Goal: Task Accomplishment & Management: Manage account settings

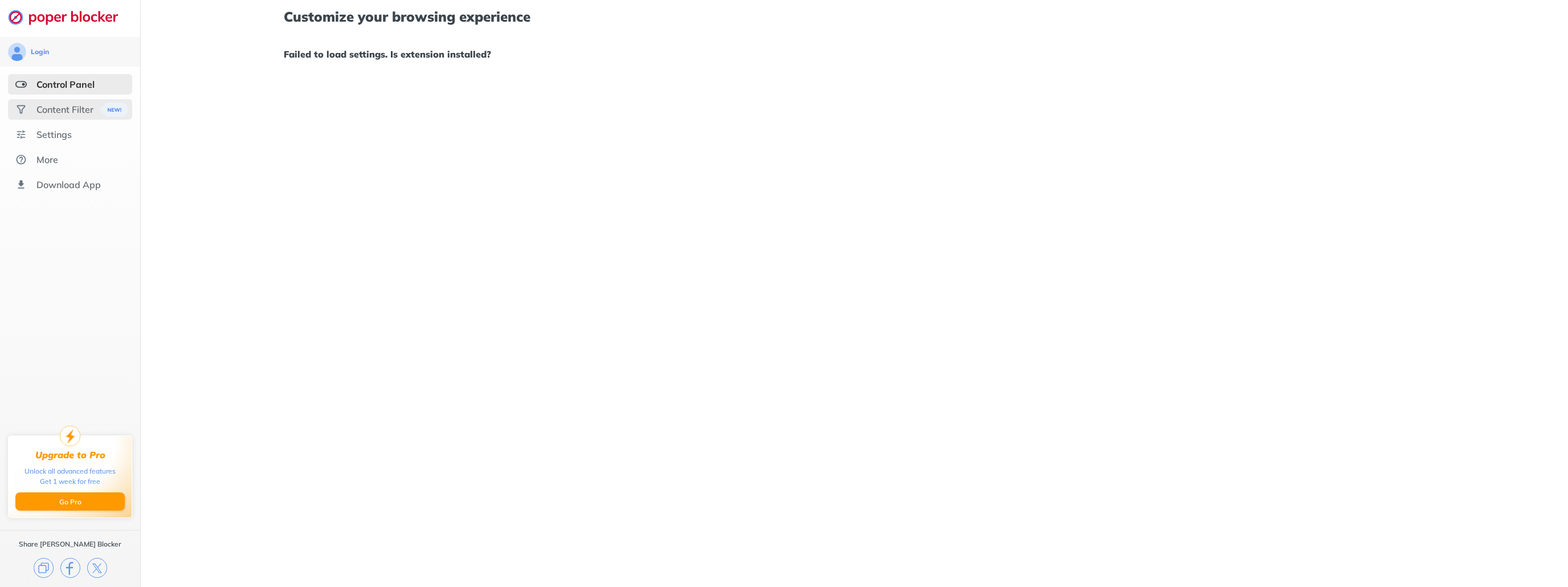
click at [53, 116] on div "Content Filter" at bounding box center [70, 109] width 124 height 21
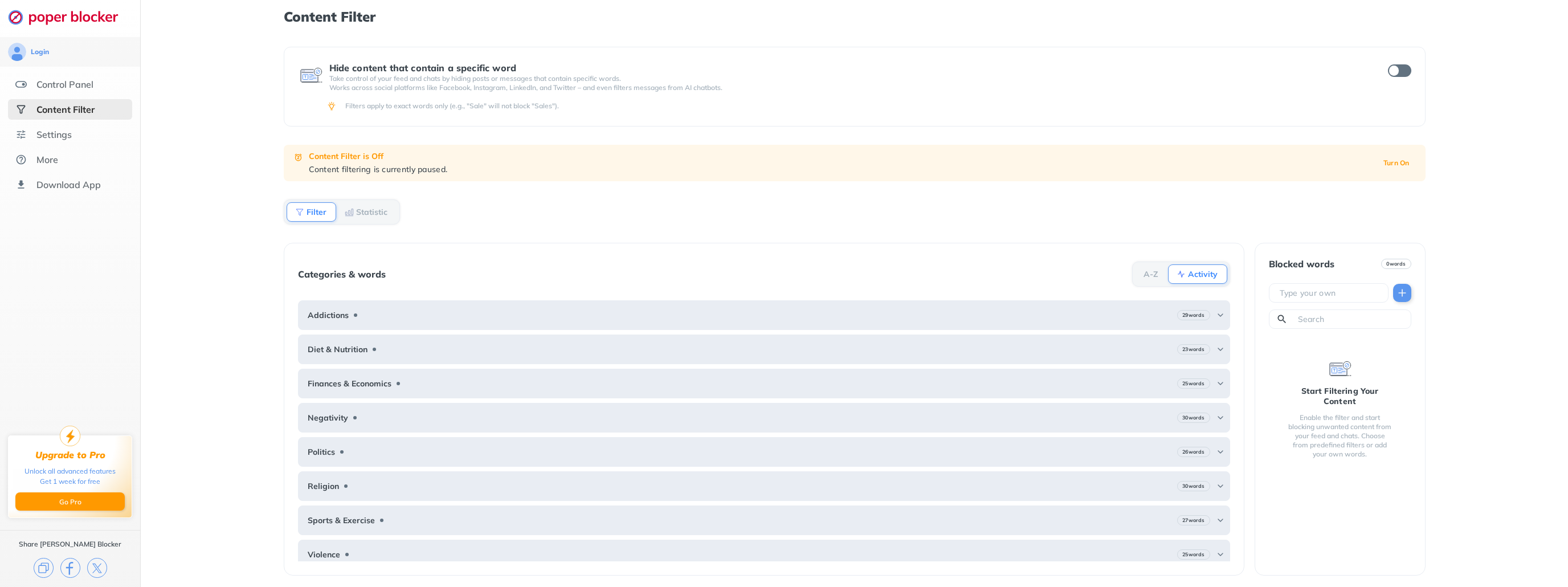
click at [273, 273] on div "Content Filter Hide content that contain a specific word Take control of your f…" at bounding box center [854, 294] width 1427 height 587
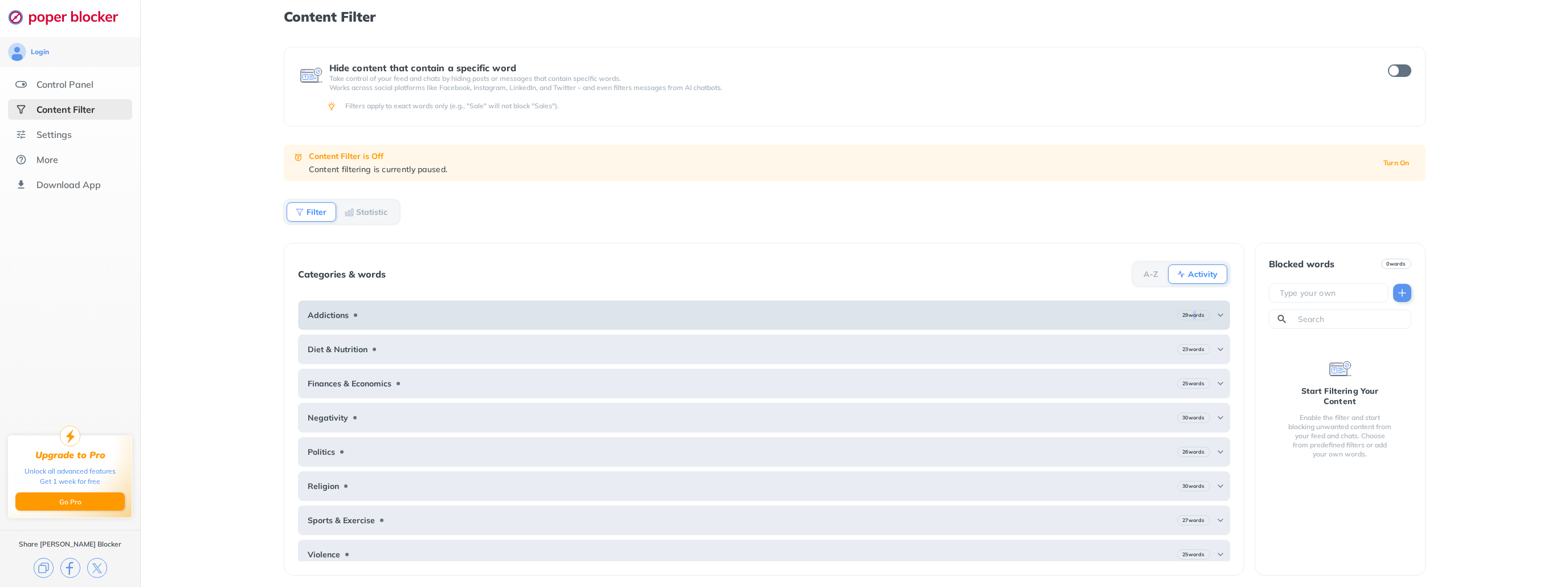
click at [1183, 312] on b "29 words" at bounding box center [1193, 316] width 22 height 8
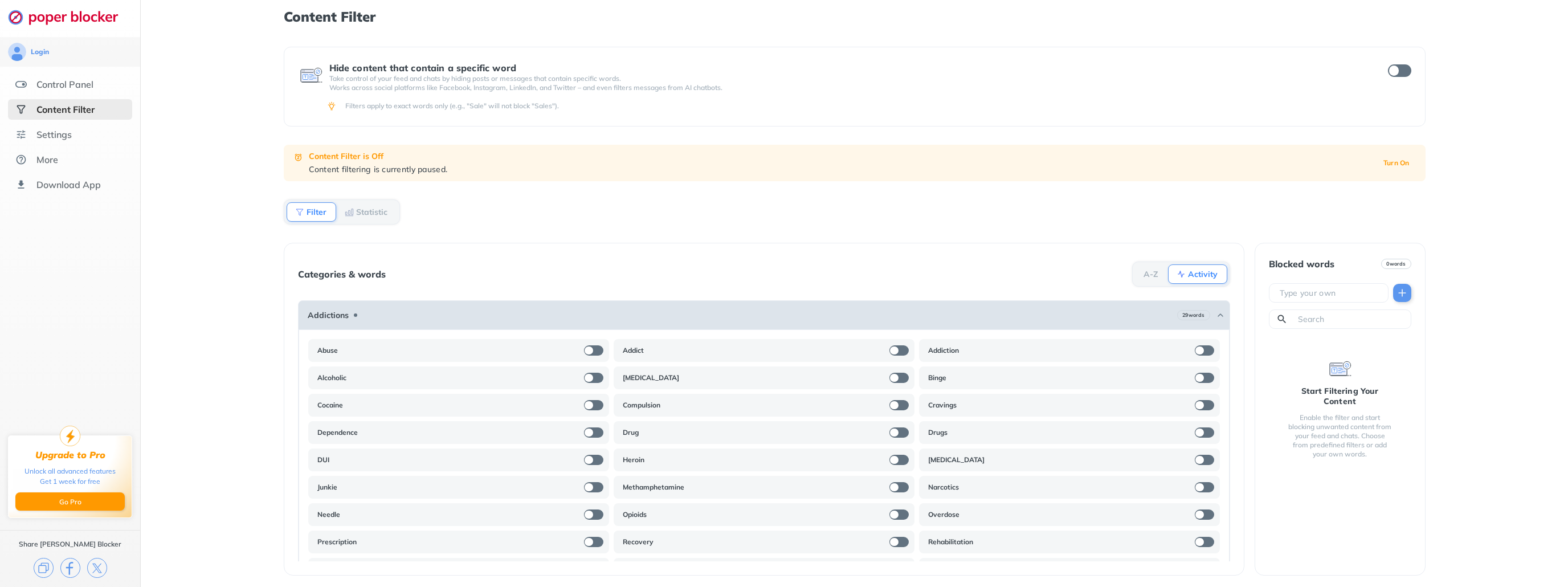
click at [1195, 312] on b "29 words" at bounding box center [1193, 316] width 22 height 8
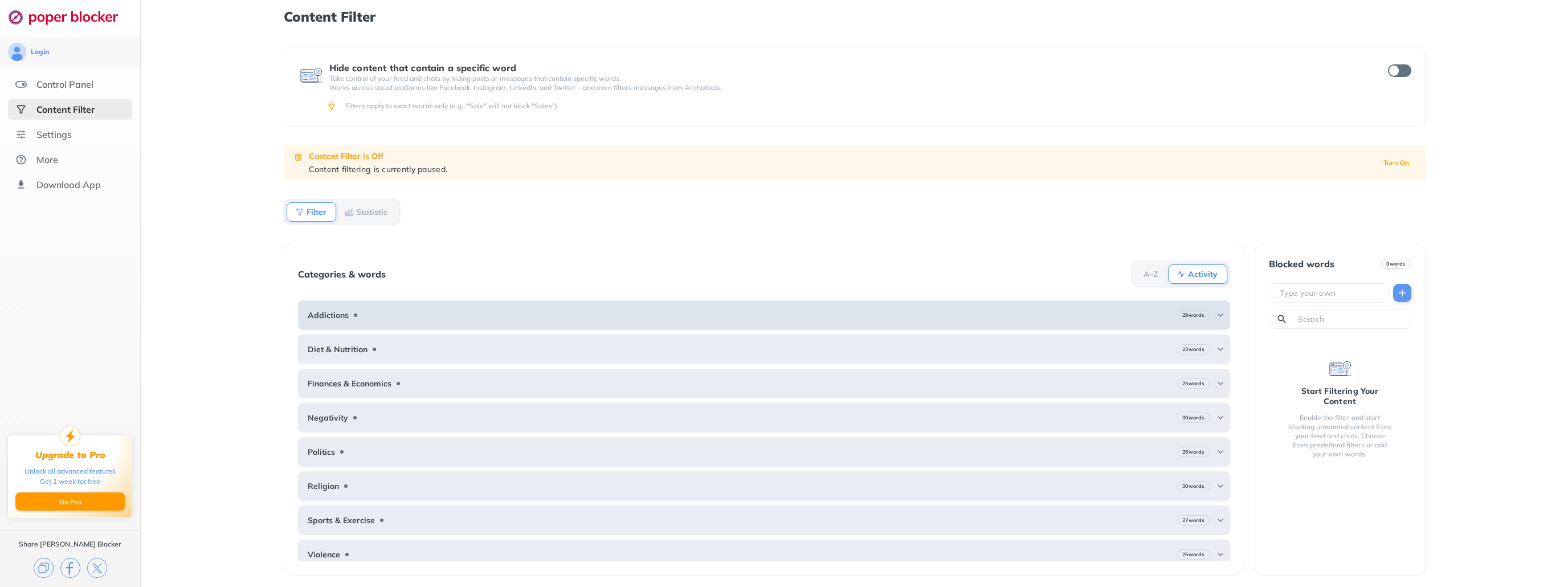
click at [527, 308] on div "Addictions 29 words" at bounding box center [764, 315] width 933 height 29
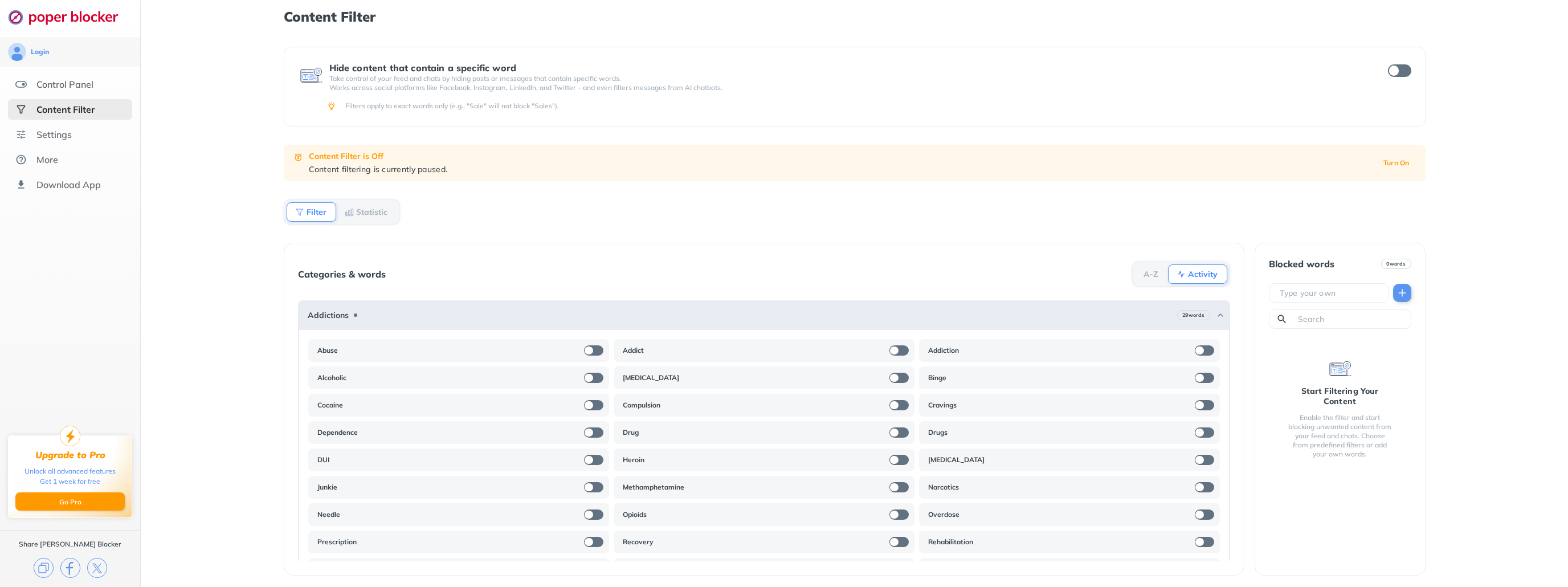
click at [317, 213] on b "Filter" at bounding box center [317, 212] width 20 height 7
click at [1404, 163] on b "Turn On" at bounding box center [1397, 163] width 26 height 8
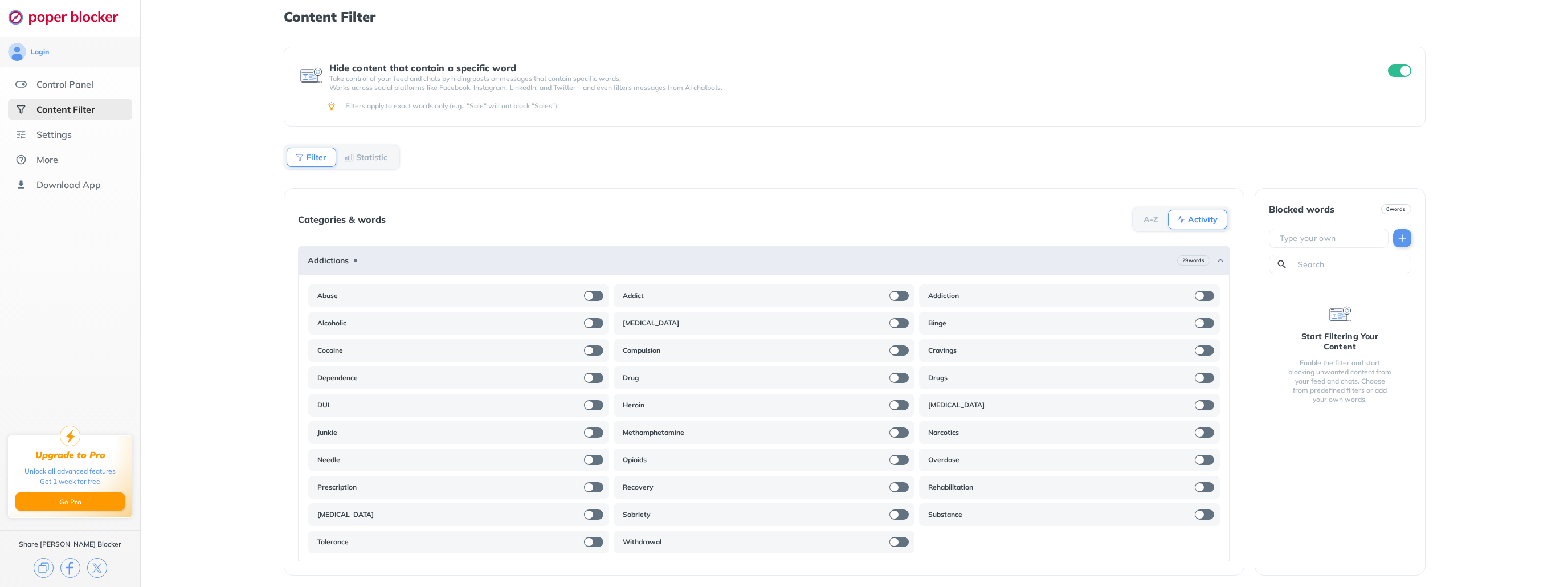
click at [587, 296] on div at bounding box center [589, 296] width 8 height 8
click at [591, 324] on div at bounding box center [593, 323] width 19 height 10
click at [595, 347] on div at bounding box center [593, 350] width 19 height 10
click at [591, 378] on div at bounding box center [593, 378] width 19 height 10
click at [587, 402] on div at bounding box center [589, 406] width 8 height 8
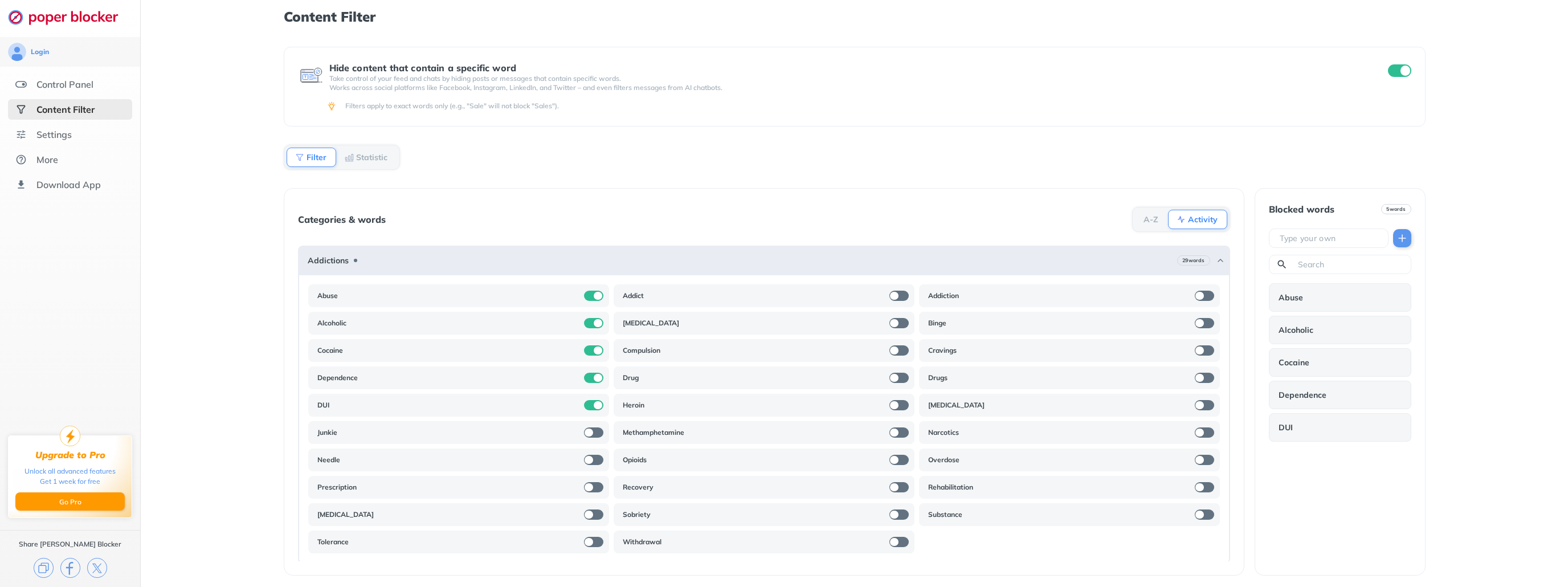
click at [594, 434] on div at bounding box center [593, 432] width 19 height 10
click at [594, 458] on div at bounding box center [593, 460] width 19 height 10
click at [588, 485] on div at bounding box center [589, 488] width 8 height 8
click at [593, 512] on div at bounding box center [593, 514] width 19 height 10
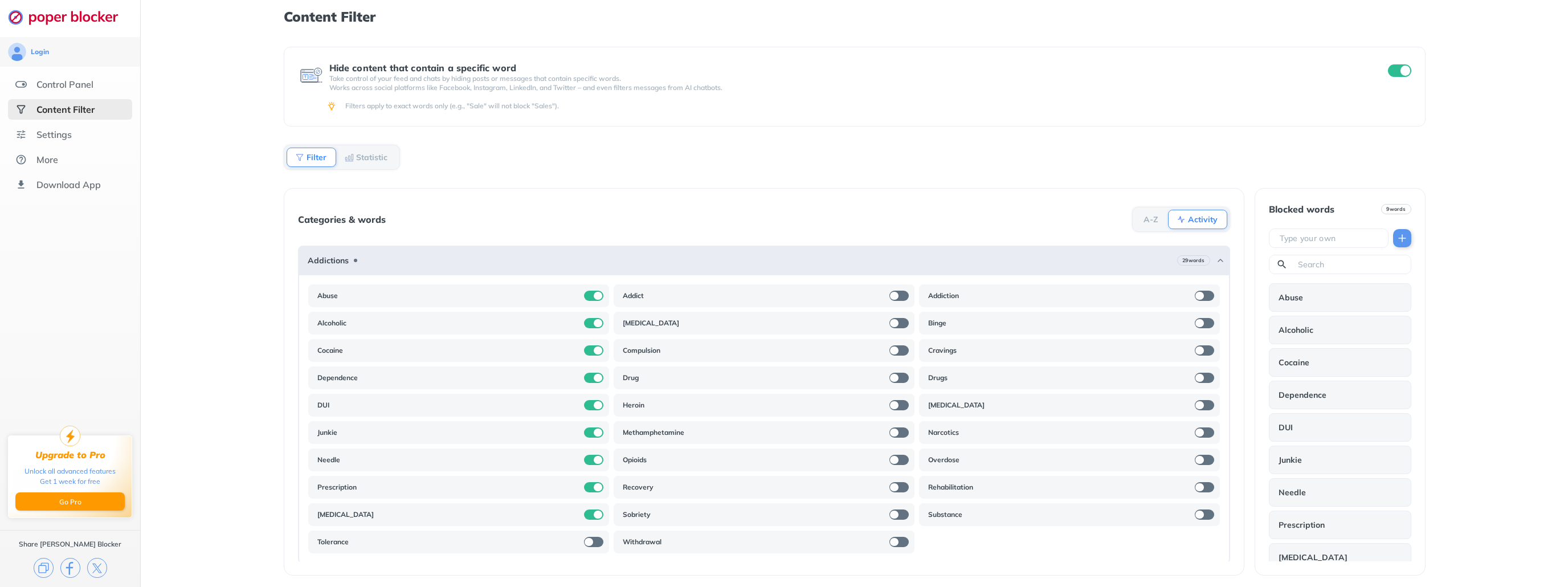
click at [589, 541] on div at bounding box center [589, 542] width 8 height 8
click at [898, 293] on div at bounding box center [899, 296] width 19 height 10
click at [901, 320] on div at bounding box center [899, 323] width 19 height 10
click at [893, 351] on div at bounding box center [899, 350] width 19 height 10
click at [895, 367] on div "Drug" at bounding box center [764, 378] width 301 height 23
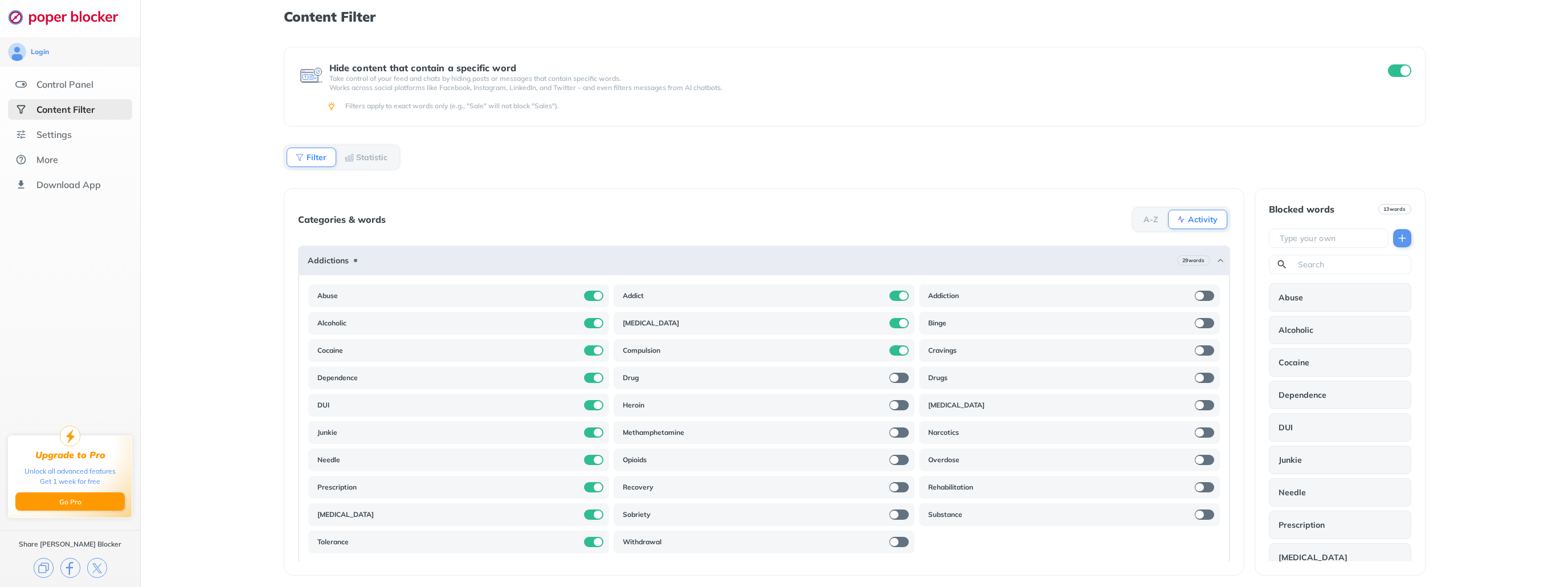
click at [893, 400] on div at bounding box center [899, 405] width 19 height 10
click at [892, 380] on div at bounding box center [899, 378] width 19 height 10
drag, startPoint x: 895, startPoint y: 428, endPoint x: 896, endPoint y: 444, distance: 16.0
click at [895, 430] on div at bounding box center [899, 432] width 19 height 10
click at [893, 458] on div at bounding box center [899, 460] width 19 height 10
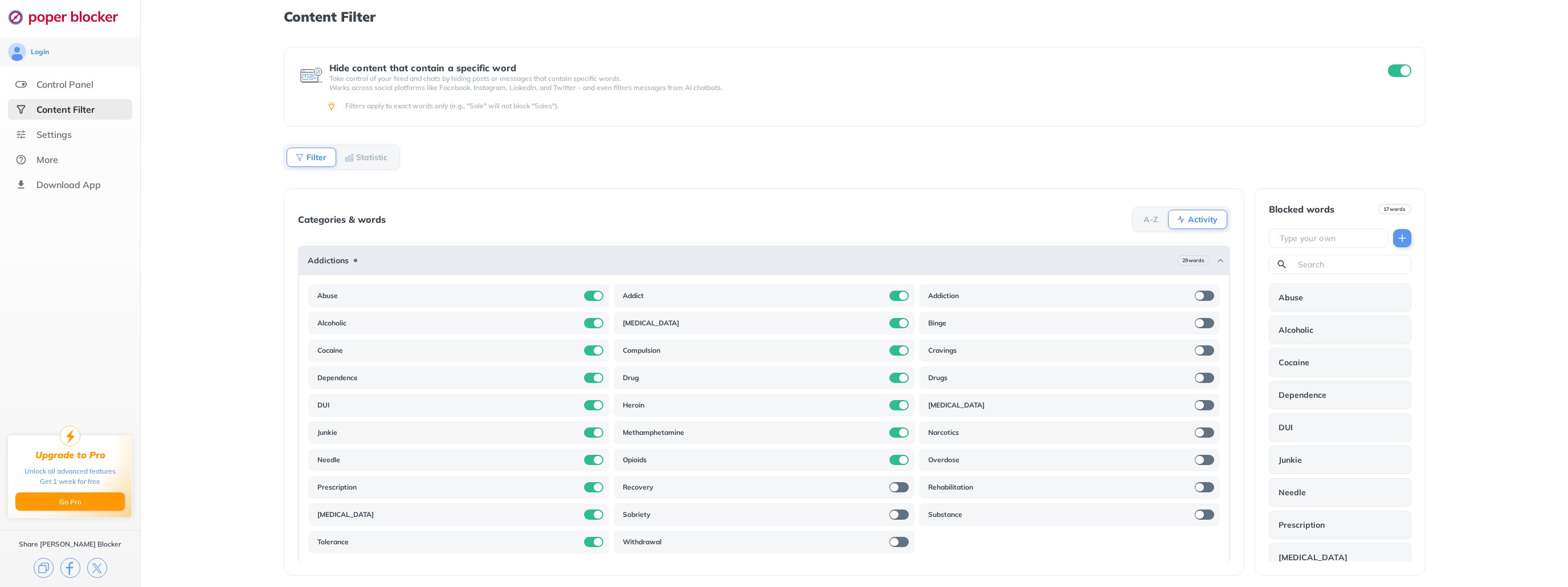
drag, startPoint x: 888, startPoint y: 484, endPoint x: 898, endPoint y: 490, distance: 11.7
click at [890, 484] on div at bounding box center [894, 488] width 8 height 8
click at [891, 514] on div at bounding box center [894, 515] width 8 height 8
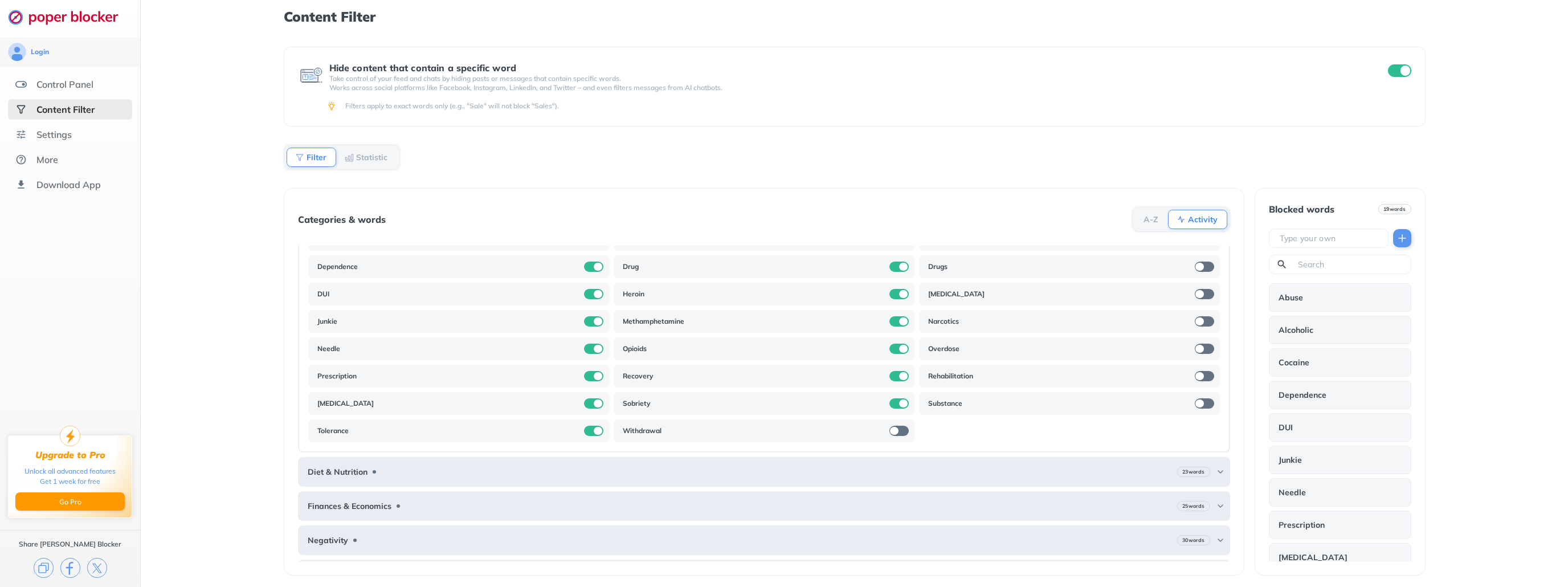
scroll to position [114, 0]
click at [893, 426] on div at bounding box center [899, 428] width 19 height 10
drag, startPoint x: 1191, startPoint y: 401, endPoint x: 1195, endPoint y: 394, distance: 8.1
click at [1195, 399] on div at bounding box center [1199, 401] width 8 height 8
click at [1209, 364] on div "Rehabilitation" at bounding box center [1069, 374] width 301 height 23
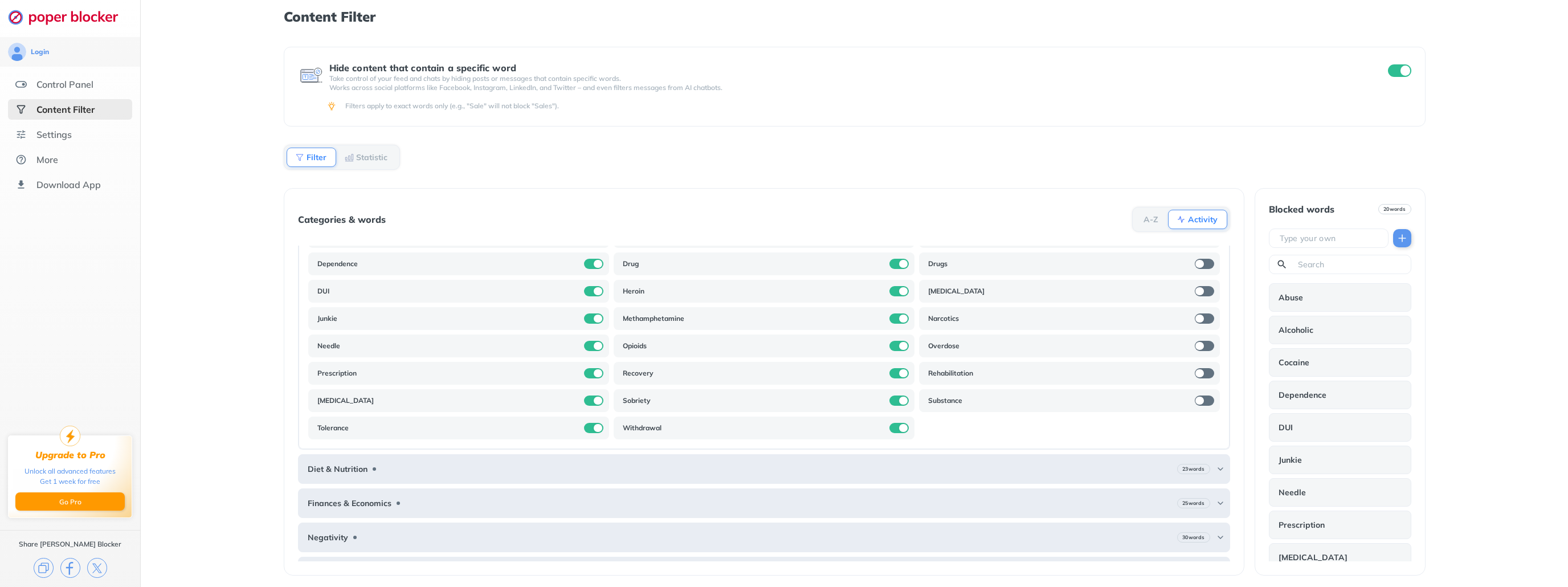
drag, startPoint x: 1192, startPoint y: 374, endPoint x: 1197, endPoint y: 388, distance: 14.9
click at [1195, 374] on div at bounding box center [1199, 374] width 8 height 8
click at [1195, 399] on div "Substance" at bounding box center [1069, 401] width 301 height 23
click at [1195, 399] on div at bounding box center [1199, 401] width 8 height 8
click at [1195, 376] on div at bounding box center [1205, 373] width 19 height 10
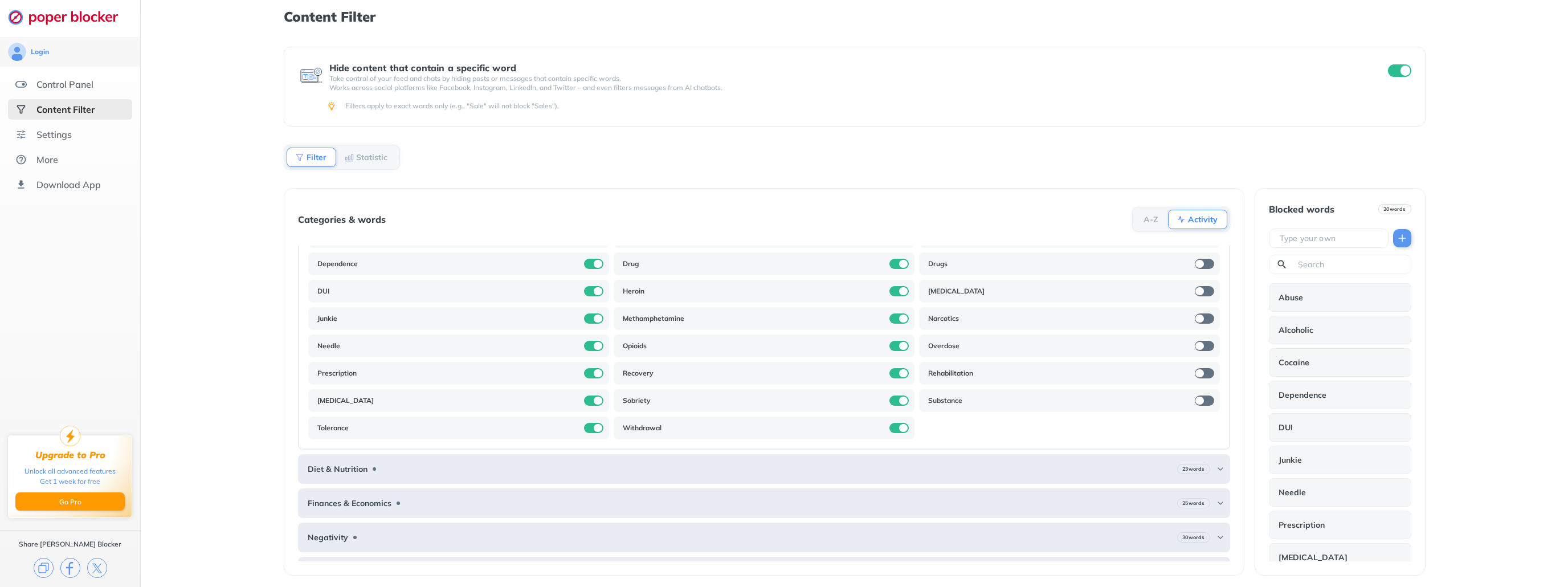
click at [1195, 369] on div at bounding box center [1205, 373] width 19 height 10
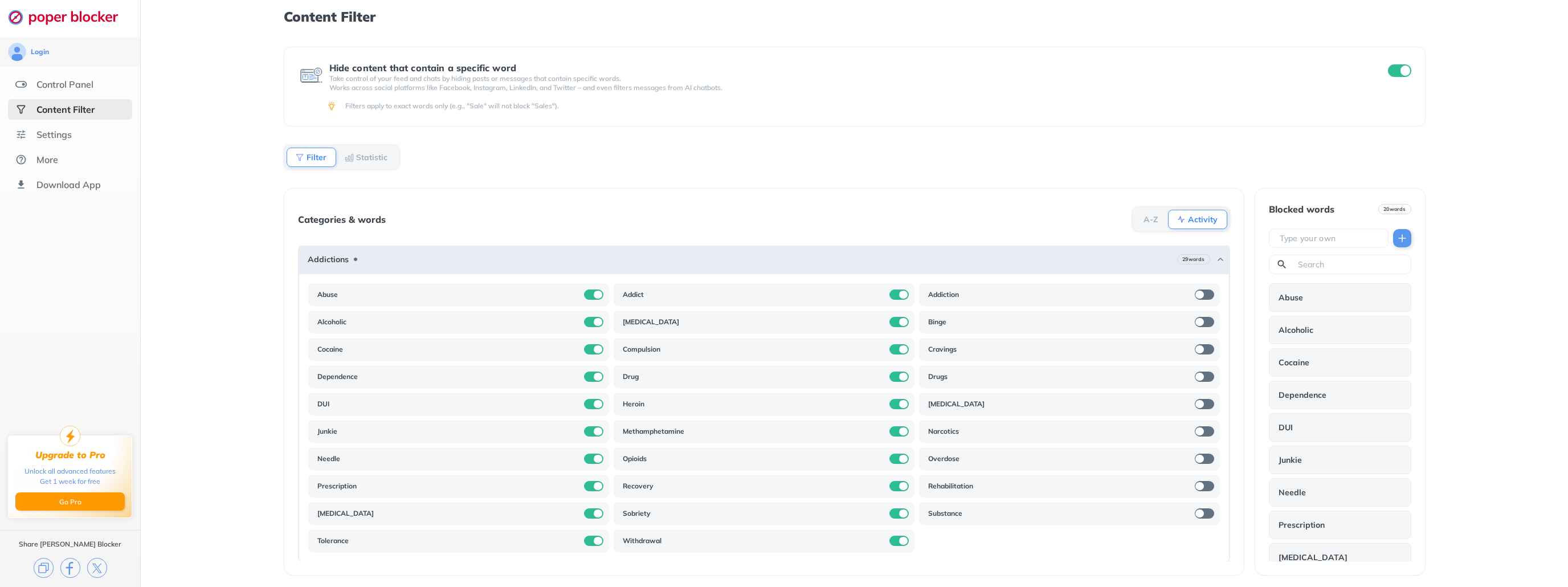
scroll to position [0, 0]
drag, startPoint x: 1187, startPoint y: 296, endPoint x: 1198, endPoint y: 293, distance: 11.4
click at [1195, 294] on div at bounding box center [1199, 296] width 8 height 8
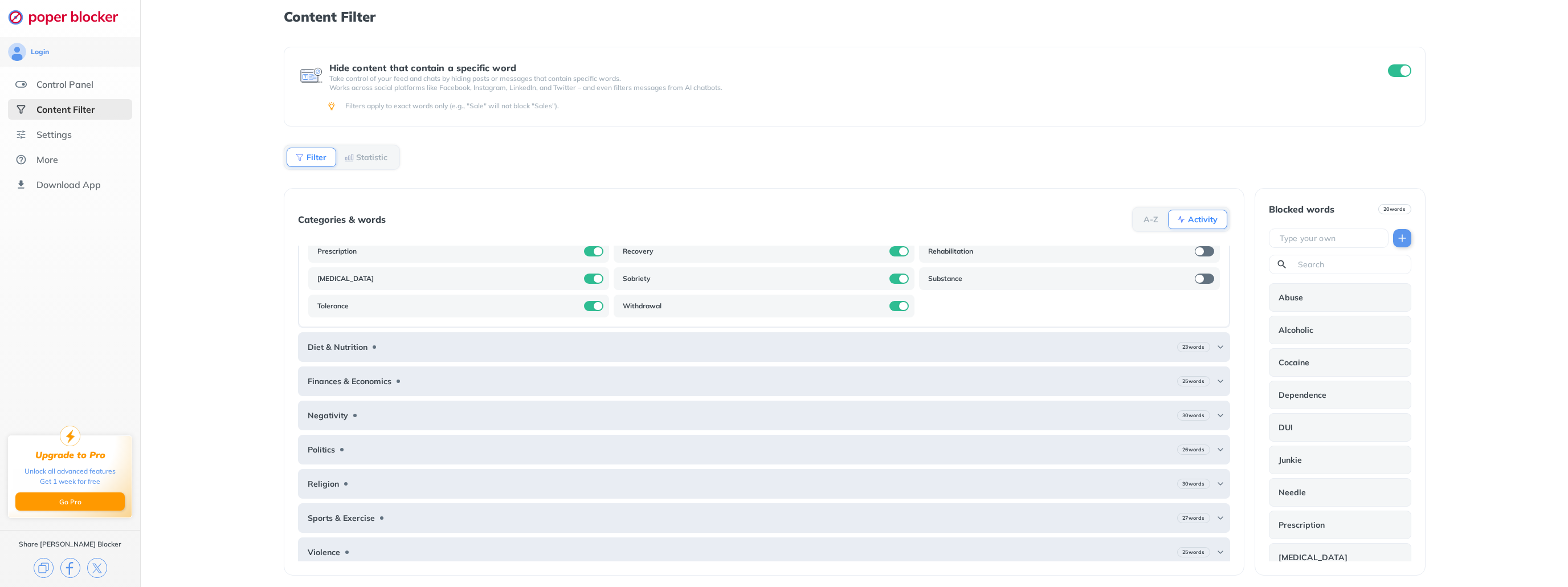
scroll to position [237, 0]
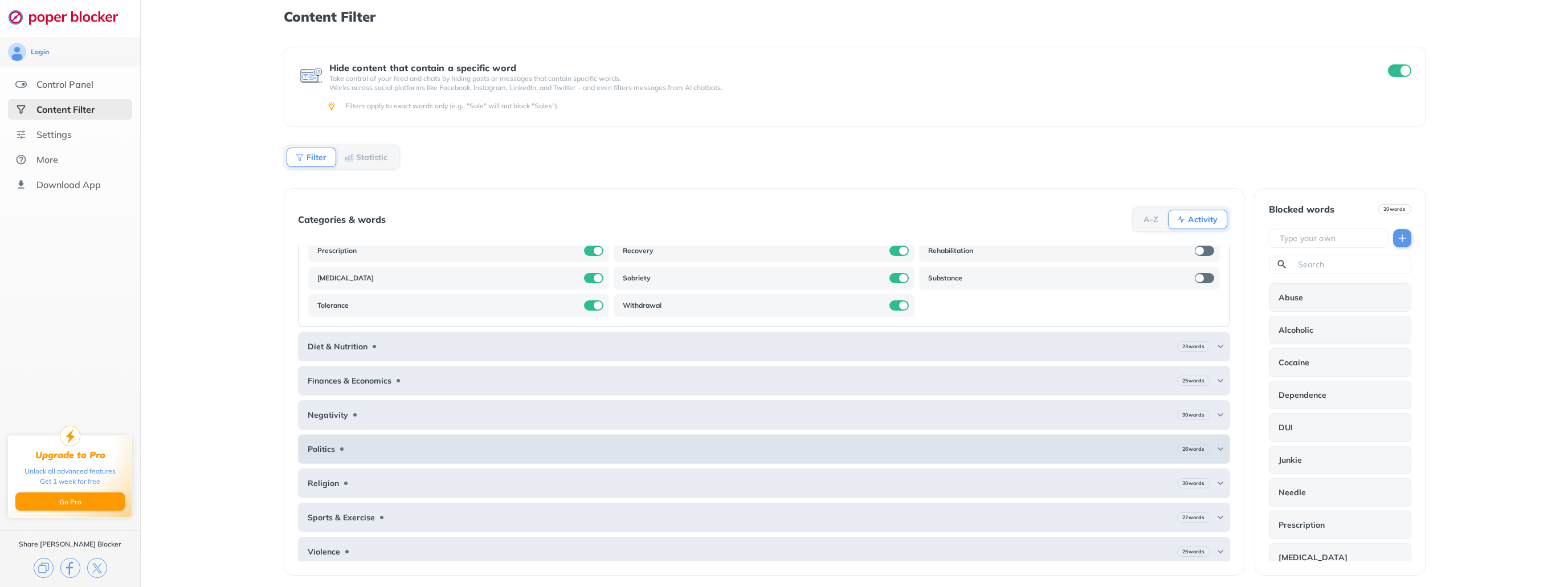
click at [350, 450] on div "Politics 26 words" at bounding box center [764, 449] width 933 height 29
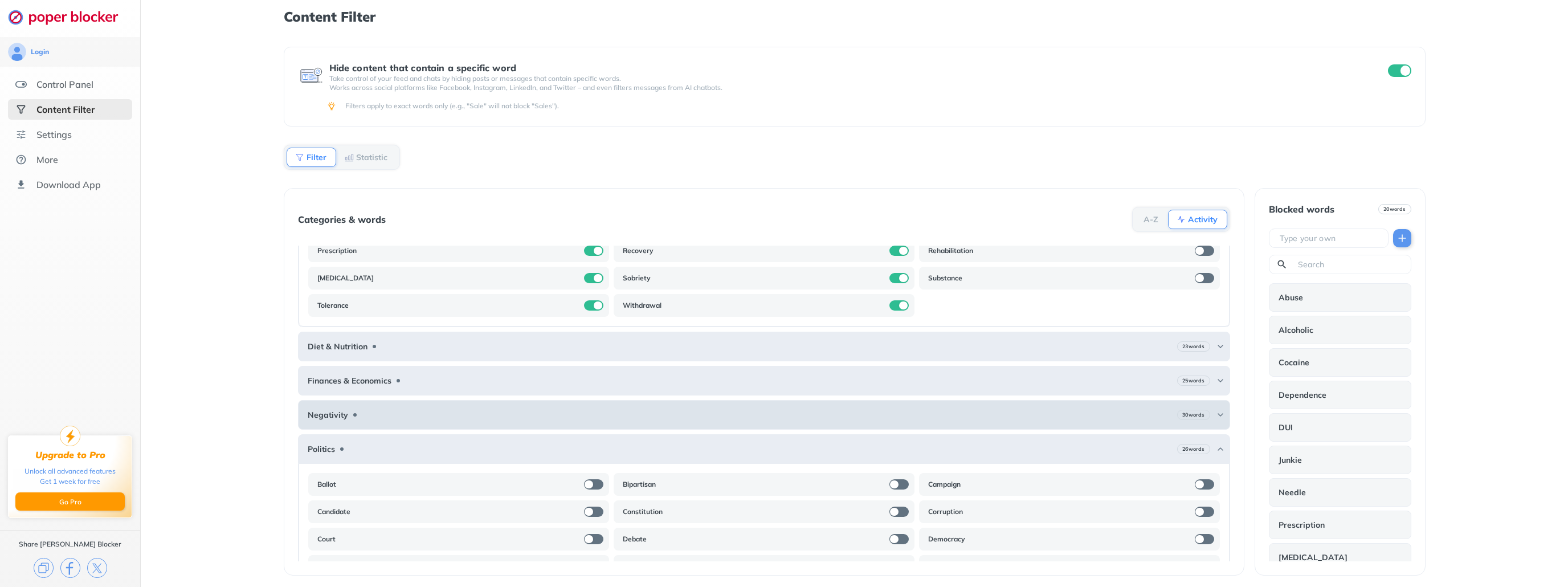
click at [378, 403] on div "Negativity 30 words" at bounding box center [764, 415] width 933 height 29
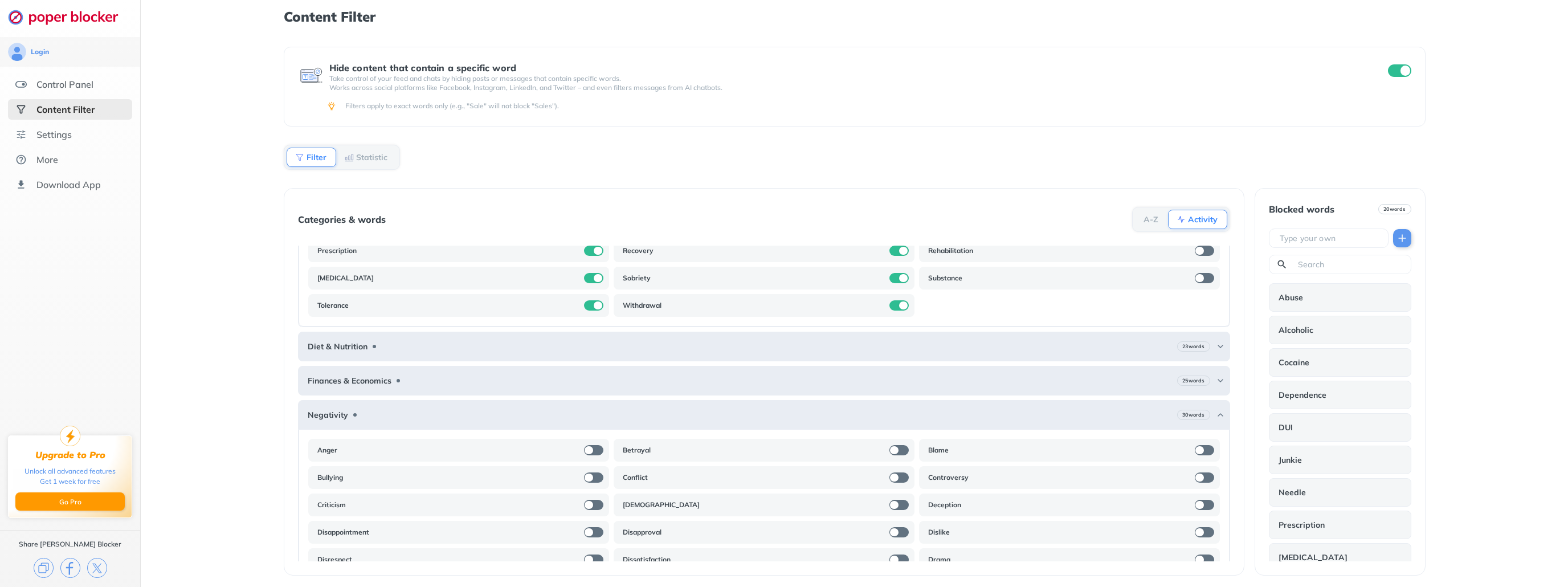
click at [591, 449] on div at bounding box center [593, 450] width 19 height 10
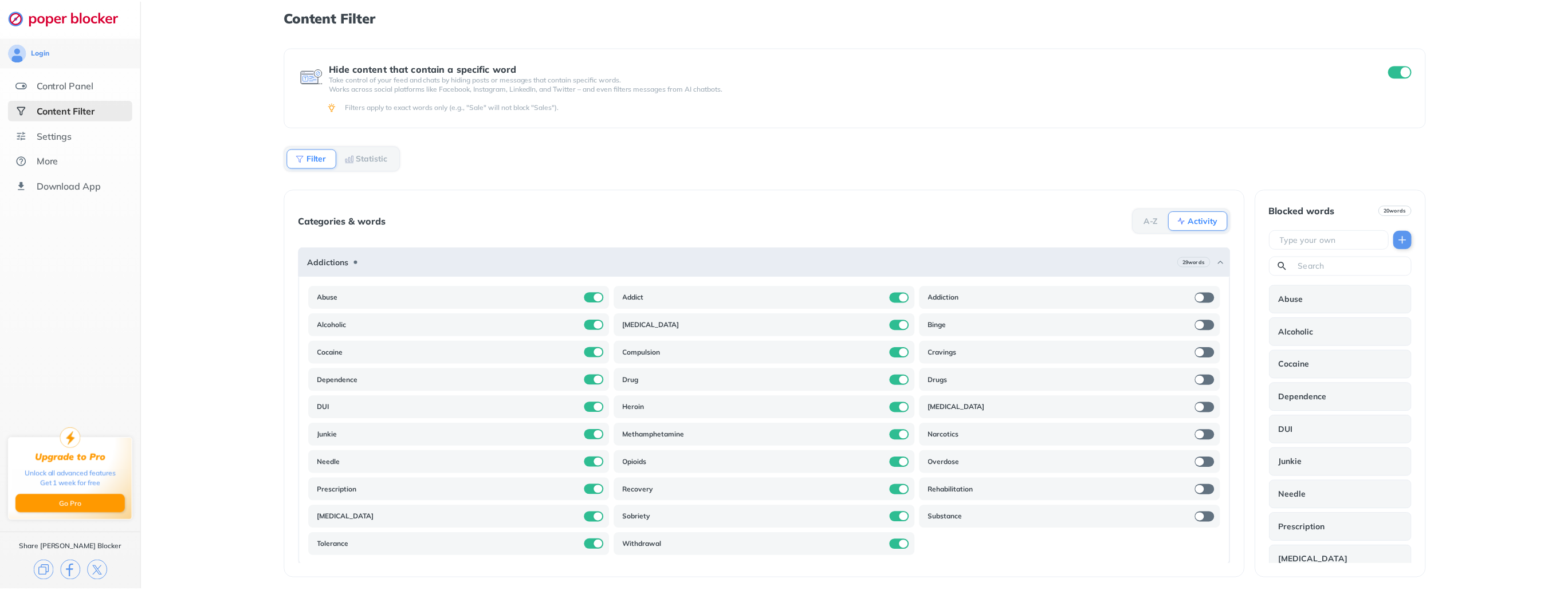
scroll to position [0, 0]
click at [316, 157] on b "Filter" at bounding box center [318, 158] width 20 height 7
click at [365, 155] on b "Statistic" at bounding box center [373, 158] width 31 height 7
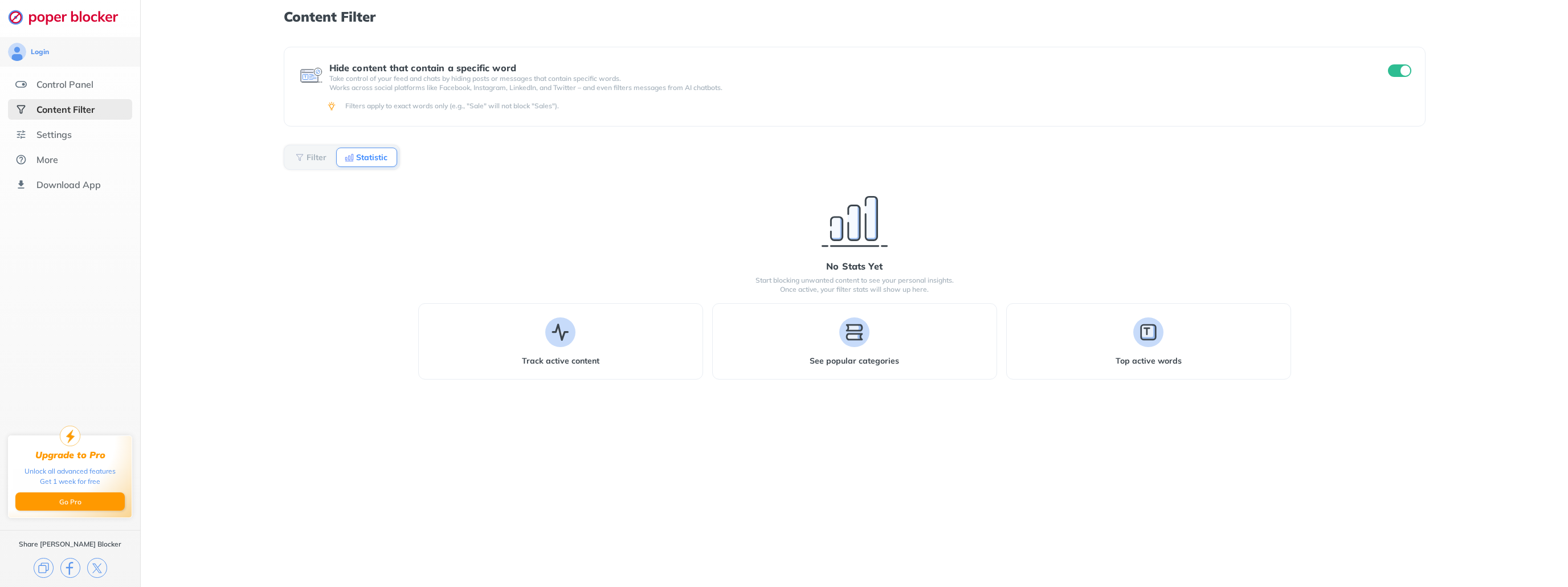
click at [306, 150] on div "Filter" at bounding box center [311, 157] width 49 height 19
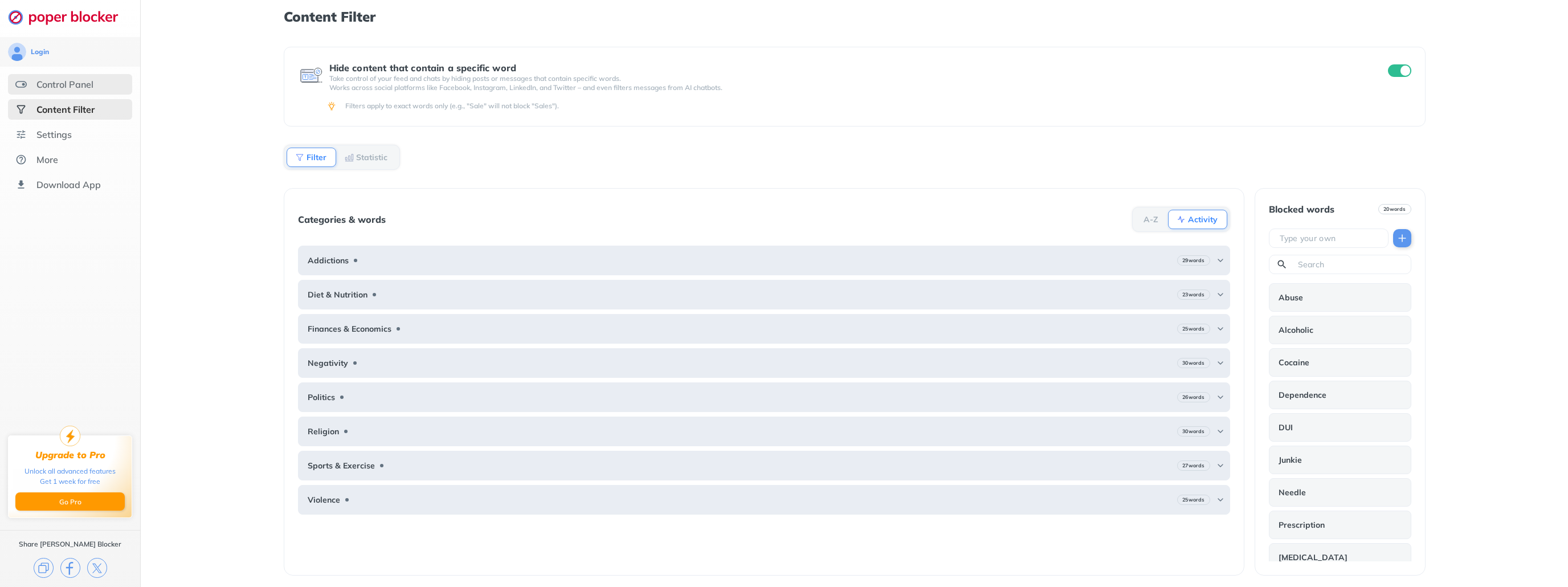
click at [57, 84] on div "Control Panel" at bounding box center [65, 84] width 57 height 11
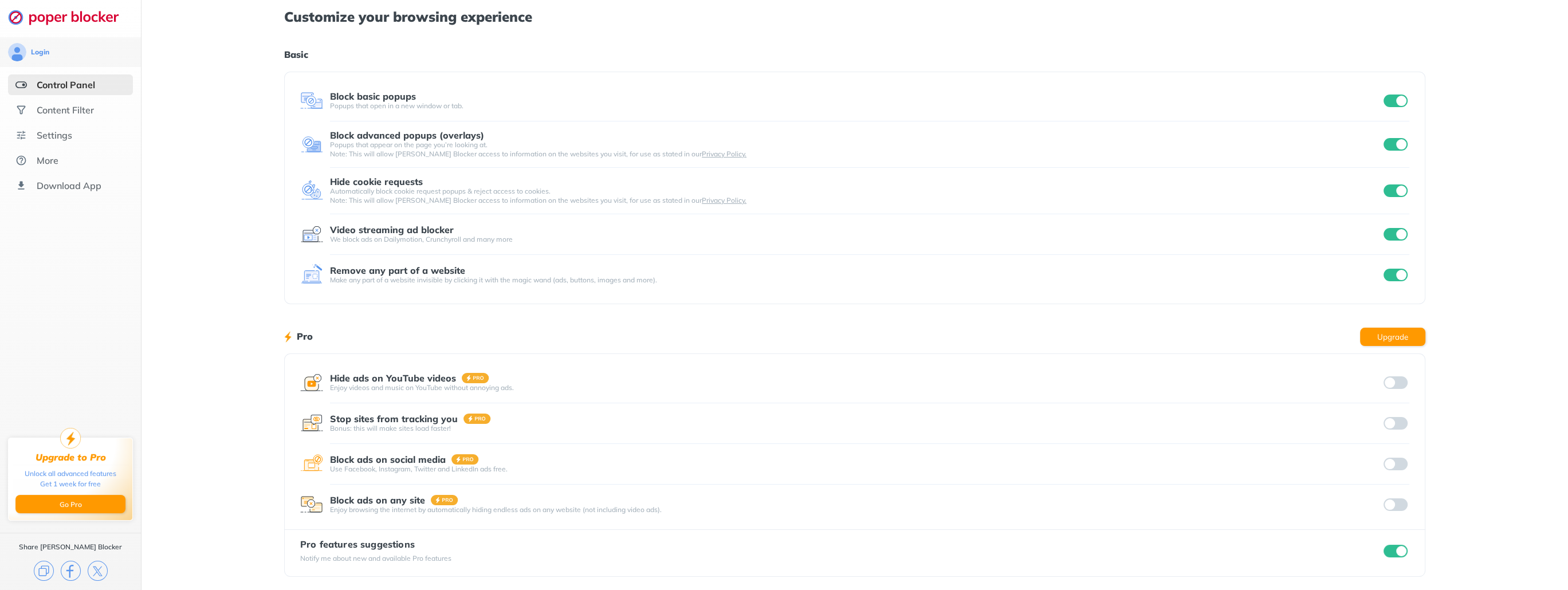
click at [349, 135] on div "Block advanced popups (overlays)" at bounding box center [407, 135] width 154 height 10
click at [429, 147] on div "Popups that appear on the page you’re looking at. Note: This will allow [PERSON…" at bounding box center [855, 149] width 1051 height 18
click at [73, 109] on div "Content Filter" at bounding box center [65, 110] width 57 height 11
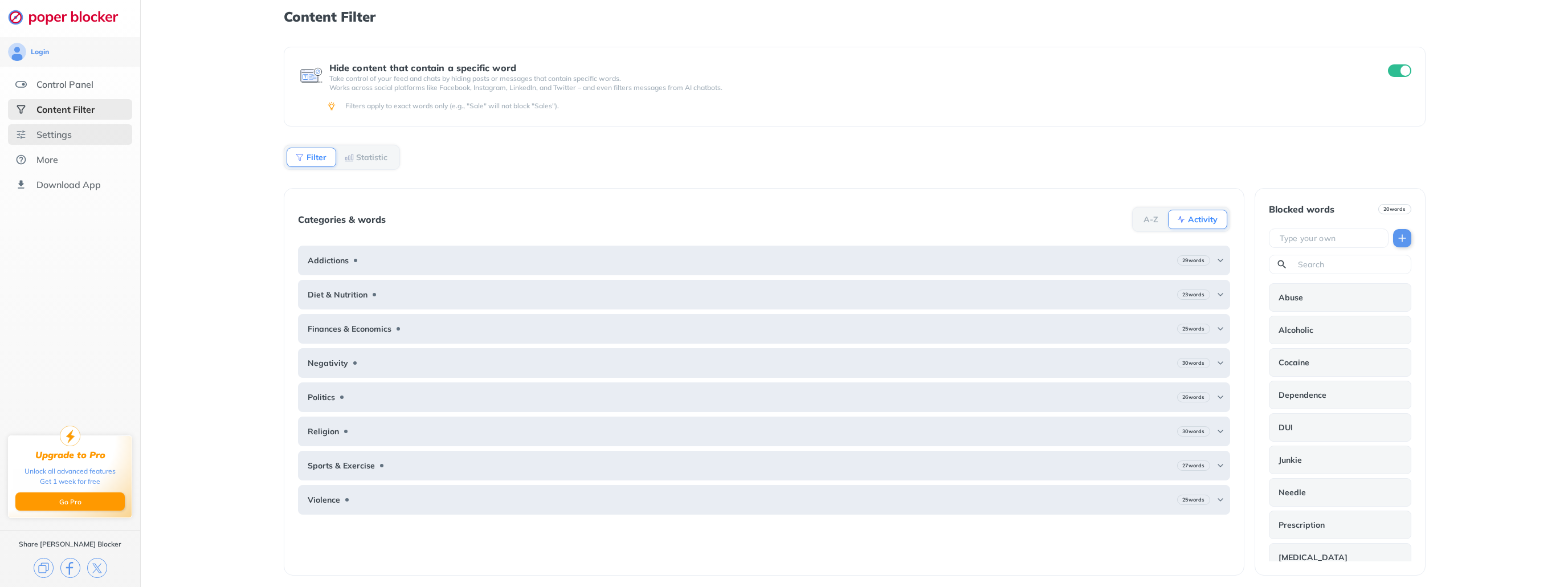
click at [55, 134] on div "Settings" at bounding box center [54, 134] width 35 height 11
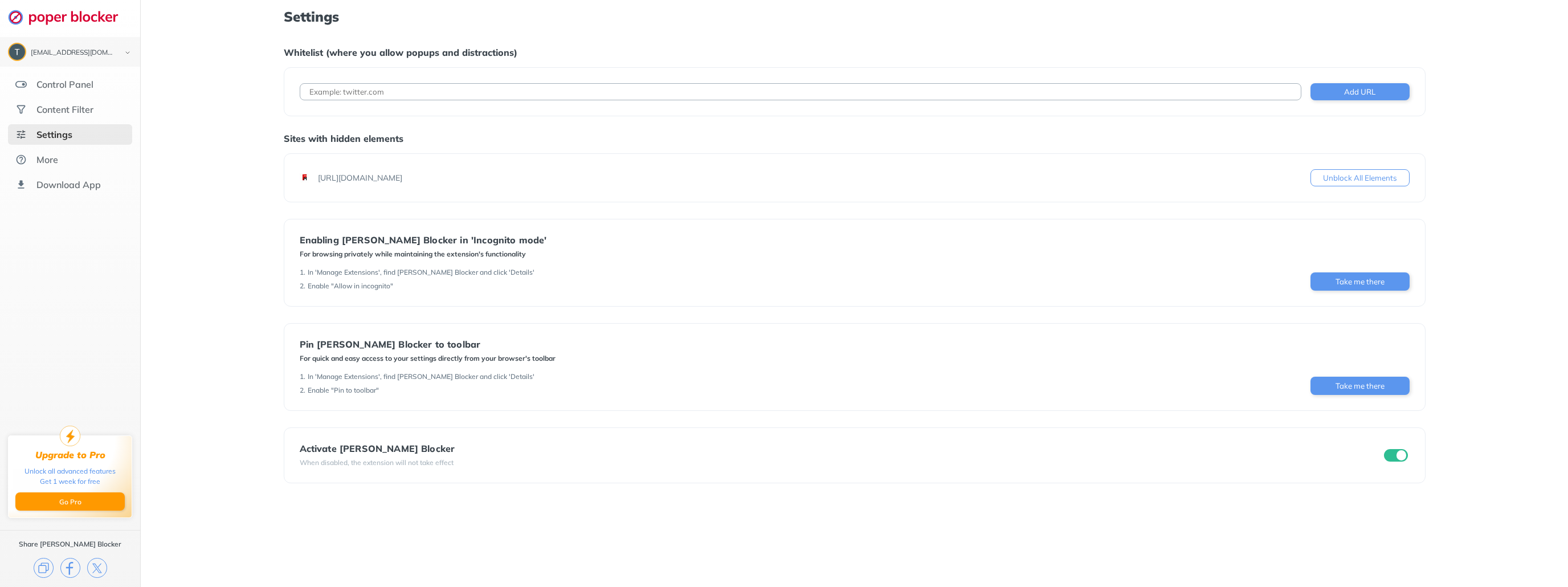
click at [1403, 453] on input "checkbox" at bounding box center [1396, 456] width 24 height 13
click at [1399, 454] on input "checkbox" at bounding box center [1396, 456] width 24 height 13
click at [67, 162] on div "More" at bounding box center [70, 159] width 124 height 21
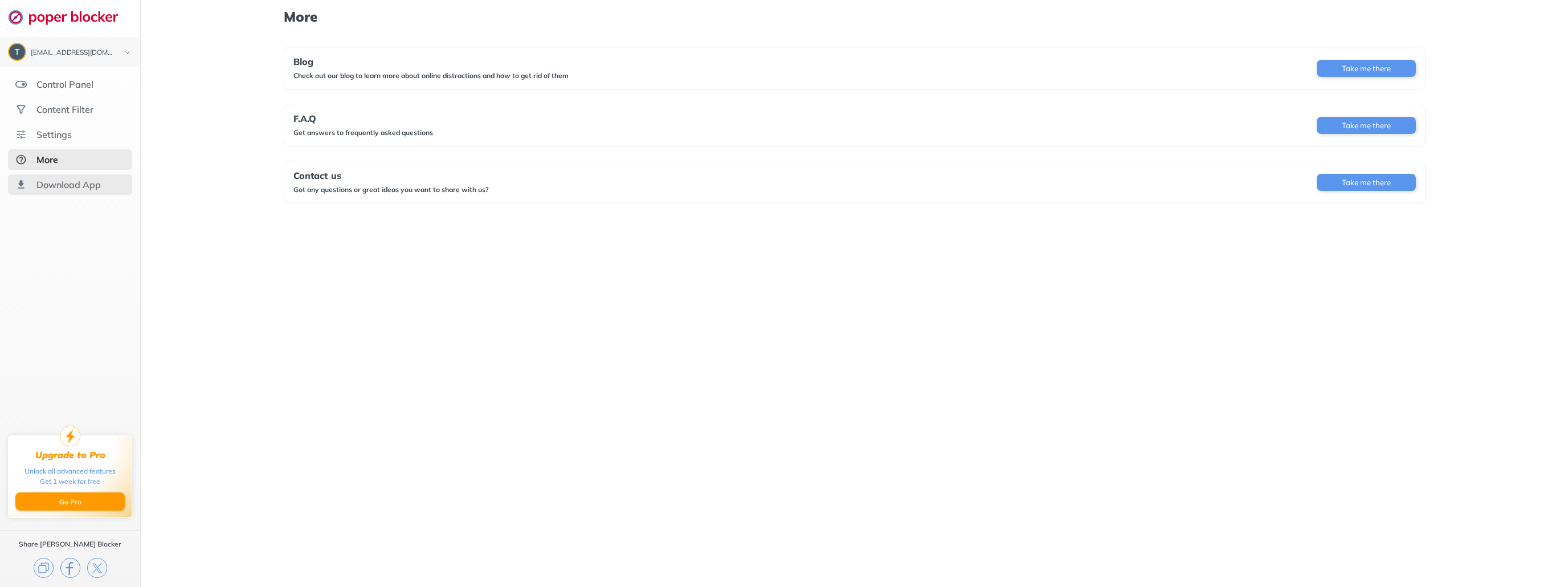
click at [61, 184] on div "Download App" at bounding box center [69, 184] width 65 height 11
